Goal: Find contact information

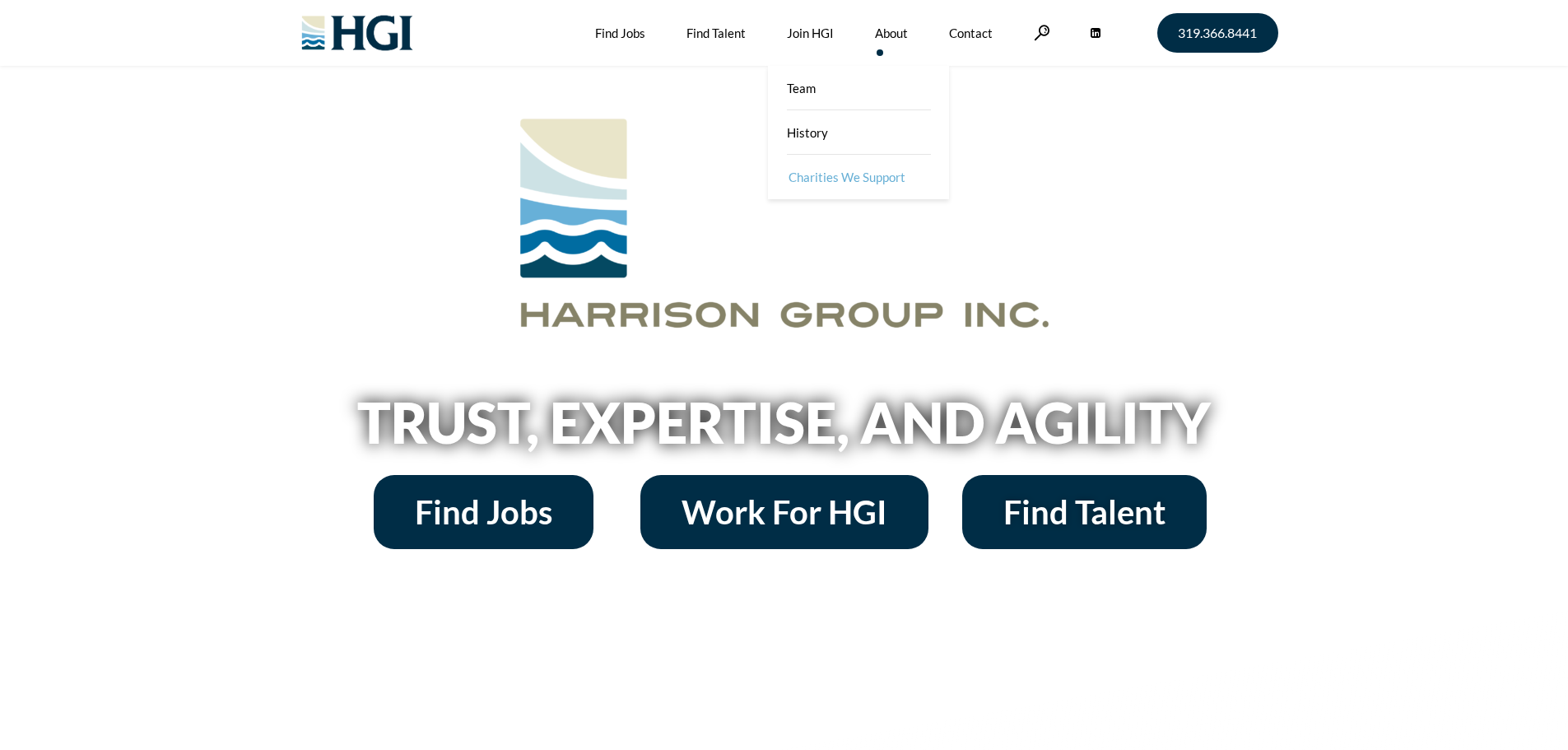
click at [836, 175] on link "Charities We Support" at bounding box center [860, 176] width 181 height 45
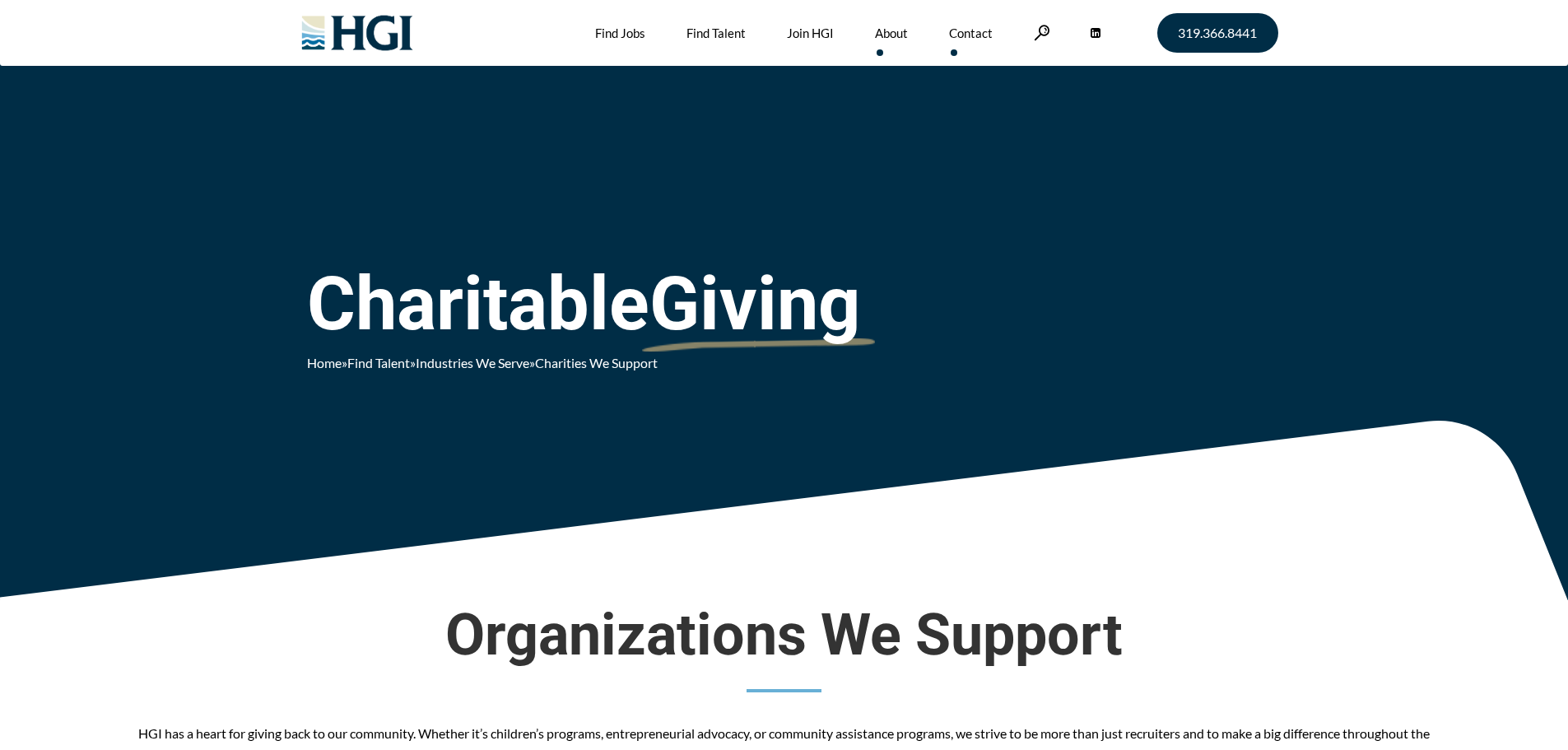
click at [977, 35] on link "Contact" at bounding box center [971, 33] width 44 height 66
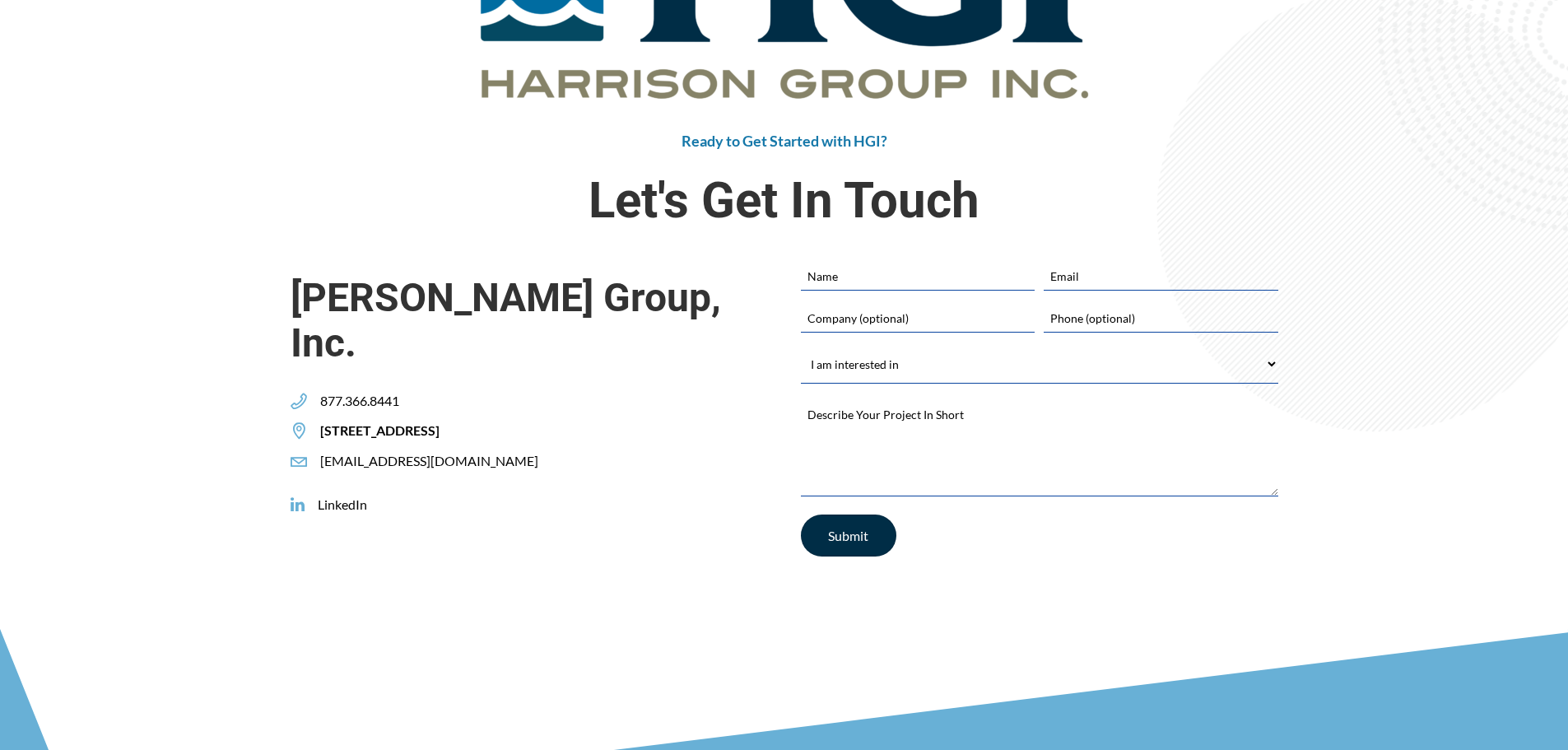
scroll to position [328, 0]
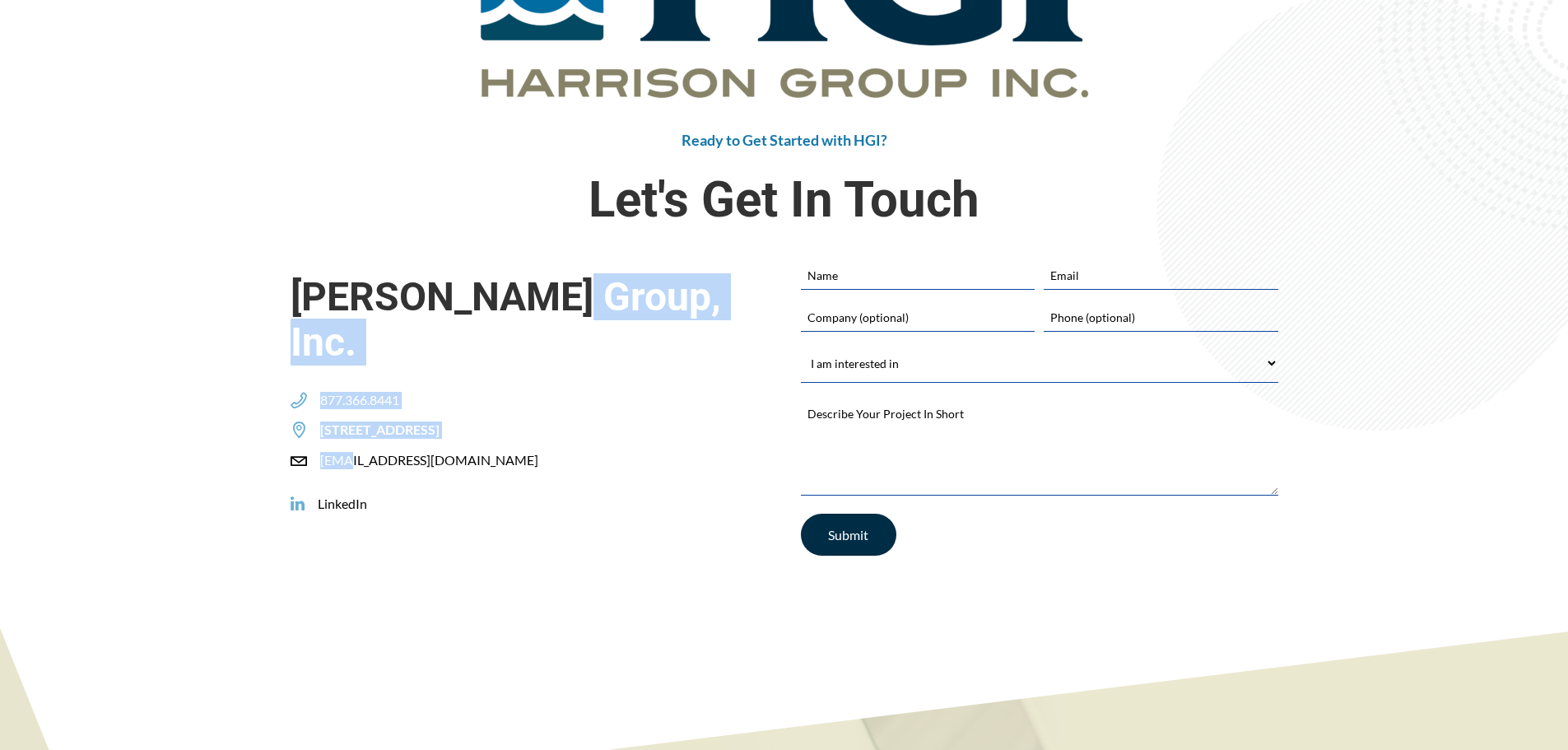
drag, startPoint x: 502, startPoint y: 416, endPoint x: 364, endPoint y: 420, distance: 138.1
click at [363, 420] on div "[PERSON_NAME] Group, Inc. 877.366.8441 [STREET_ADDRESS] [EMAIL_ADDRESS][DOMAIN_…" at bounding box center [529, 365] width 477 height 208
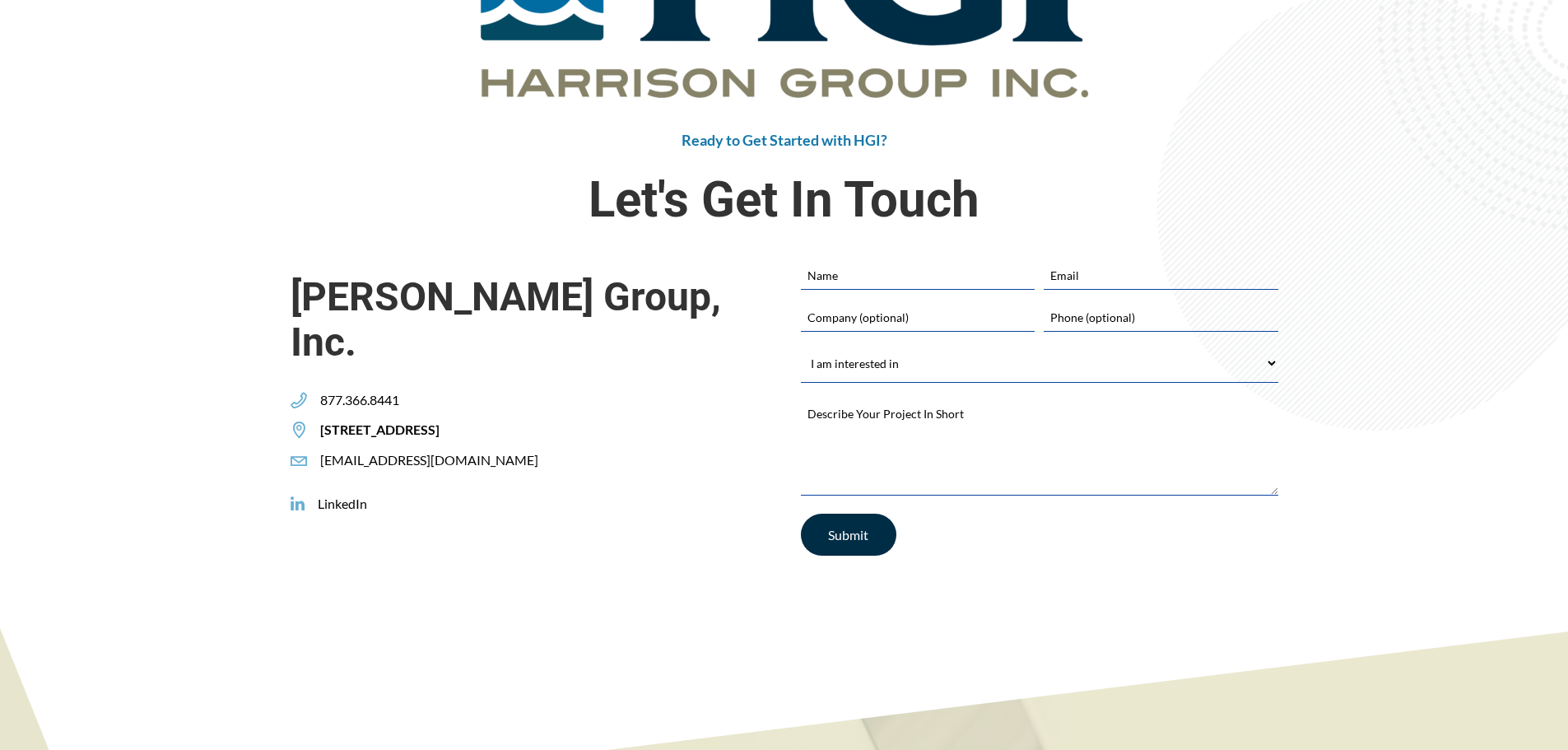
click at [475, 427] on div "[PERSON_NAME] Group, Inc. 877.366.8441 [STREET_ADDRESS] [EMAIL_ADDRESS][DOMAIN_…" at bounding box center [529, 387] width 477 height 252
click at [501, 452] on div "[EMAIL_ADDRESS][DOMAIN_NAME]" at bounding box center [421, 460] width 261 height 18
copy span "[EMAIL_ADDRESS][DOMAIN_NAME]"
